Goal: Find specific page/section: Find specific page/section

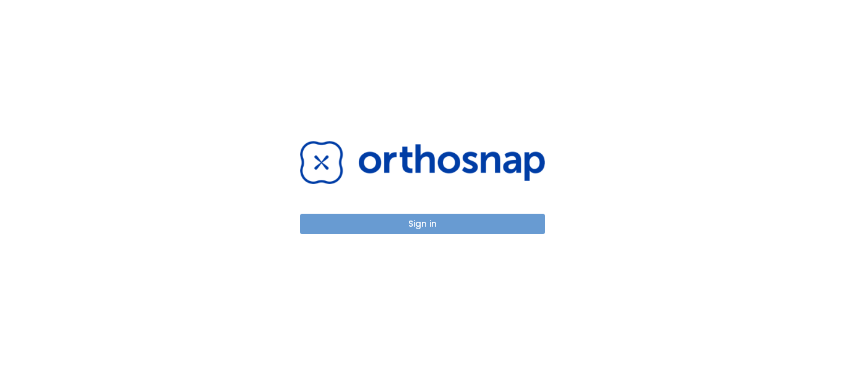
click at [457, 226] on button "Sign in" at bounding box center [422, 224] width 245 height 20
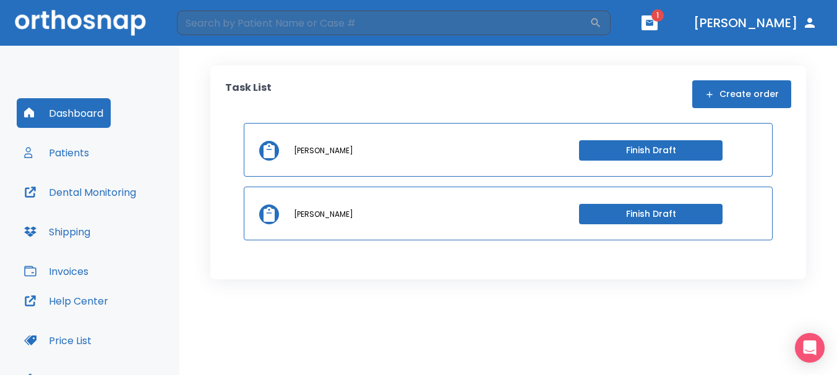
click at [654, 19] on icon "button" at bounding box center [649, 23] width 9 height 9
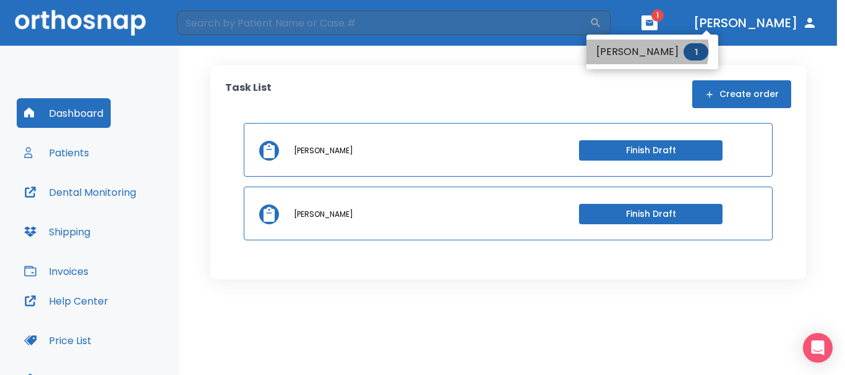
click at [646, 49] on li "[PERSON_NAME] 1" at bounding box center [652, 52] width 132 height 25
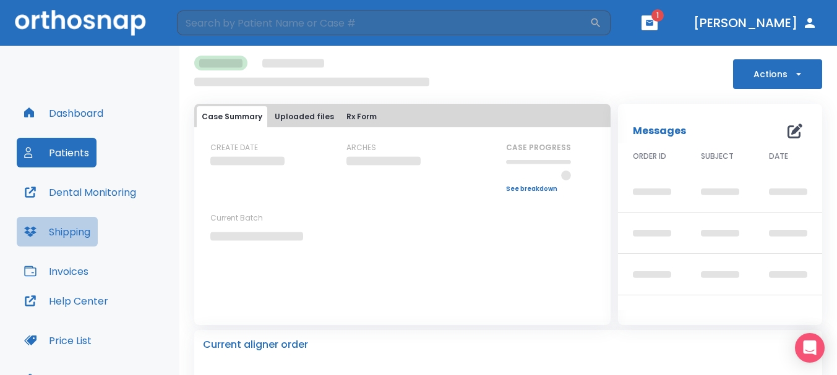
click at [83, 228] on button "Shipping" at bounding box center [57, 232] width 81 height 30
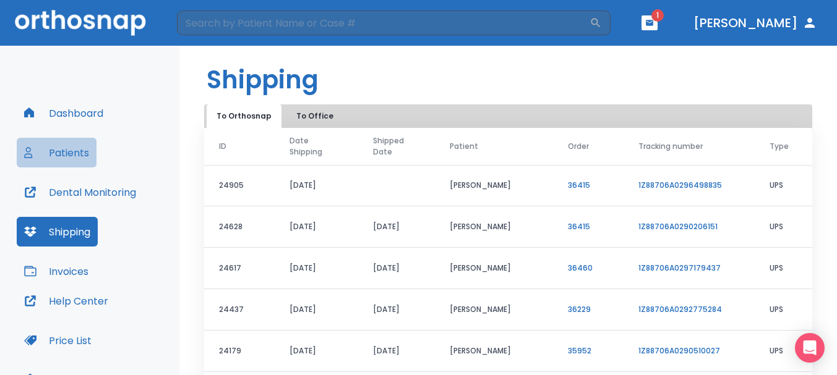
click at [61, 156] on button "Patients" at bounding box center [57, 153] width 80 height 30
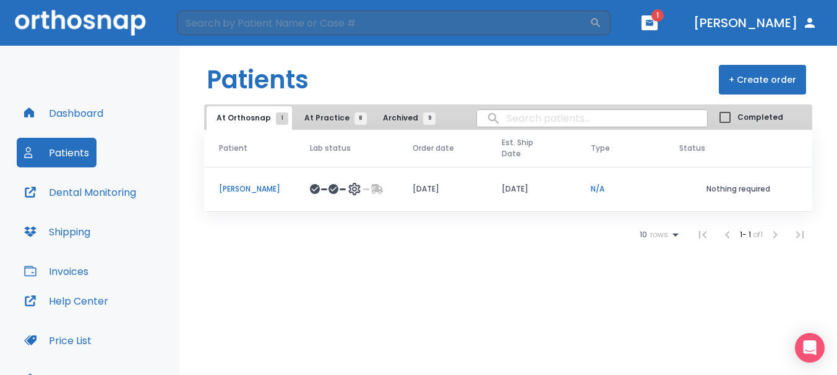
click at [255, 184] on p "Jesse Salazar" at bounding box center [249, 189] width 61 height 11
